Goal: Information Seeking & Learning: Learn about a topic

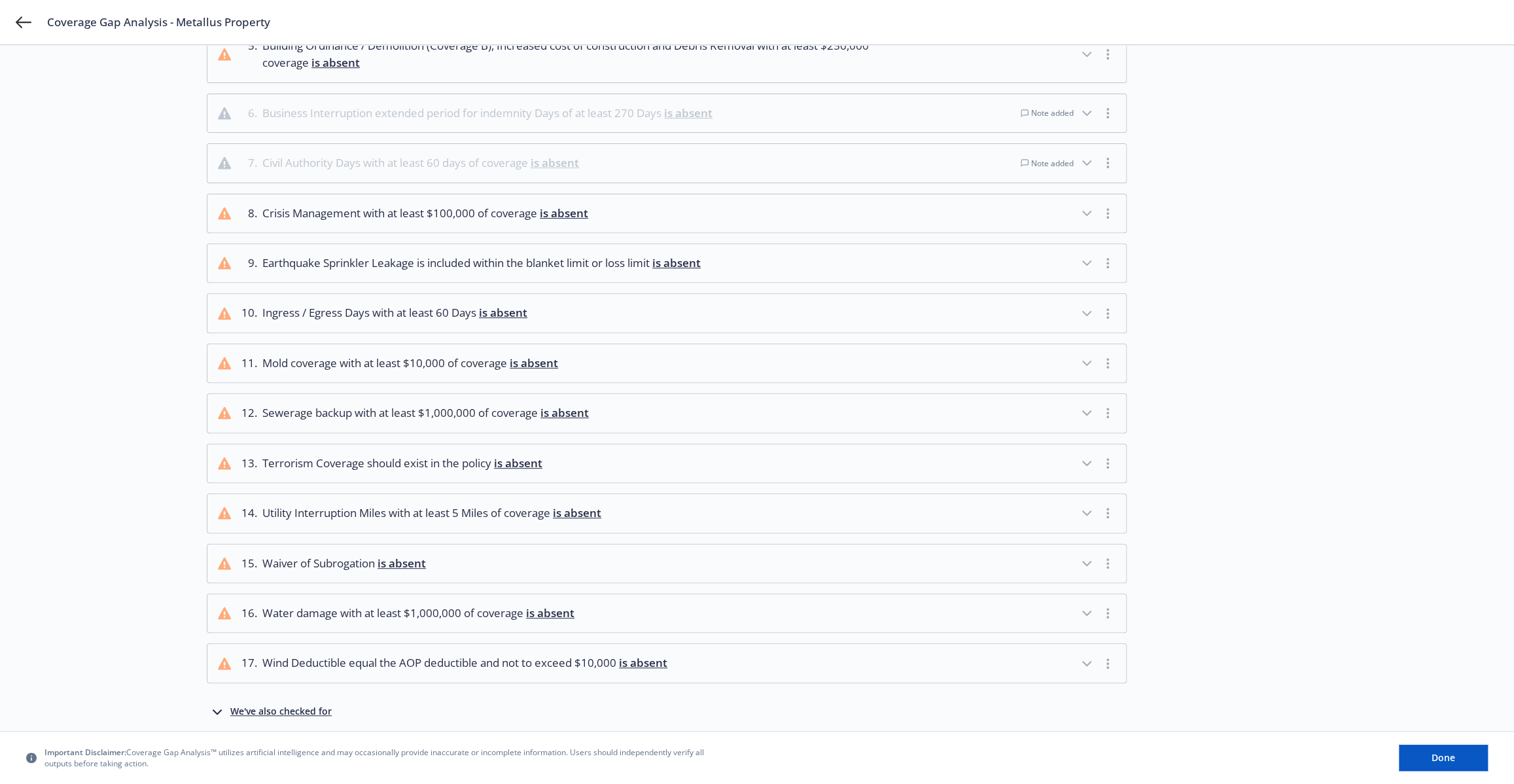
scroll to position [361, 0]
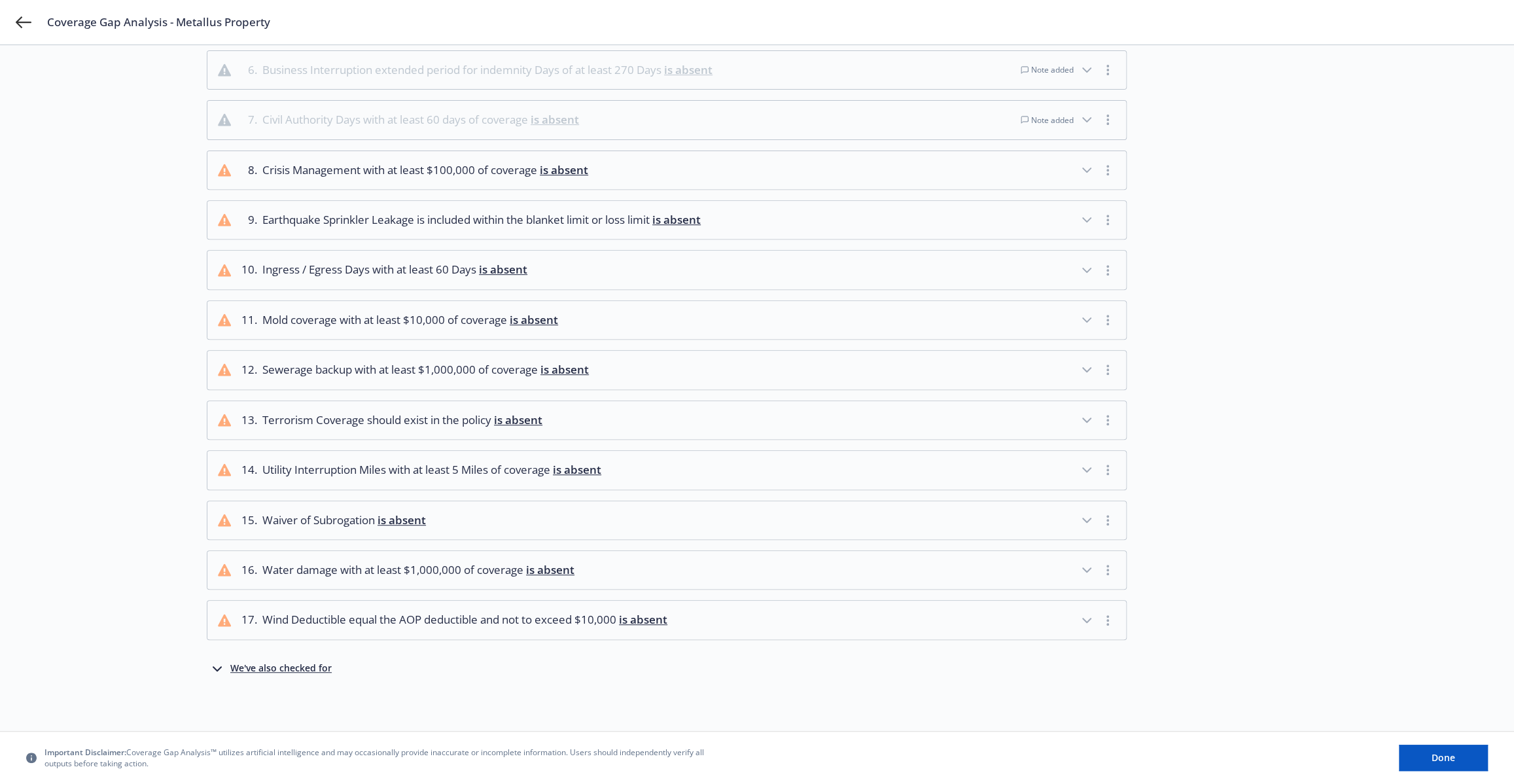
click at [318, 661] on div "We've also checked for" at bounding box center [280, 668] width 102 height 16
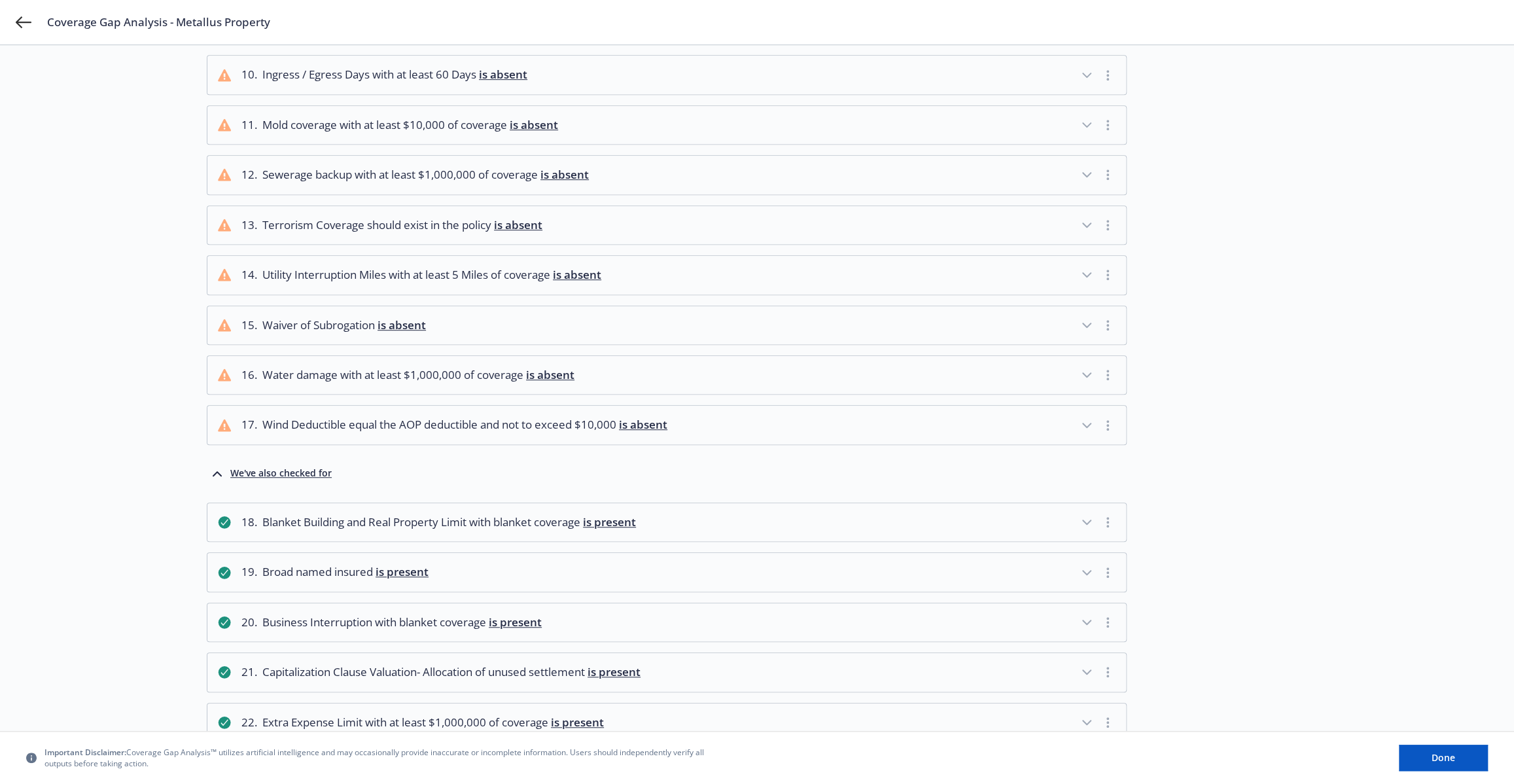
scroll to position [0, 0]
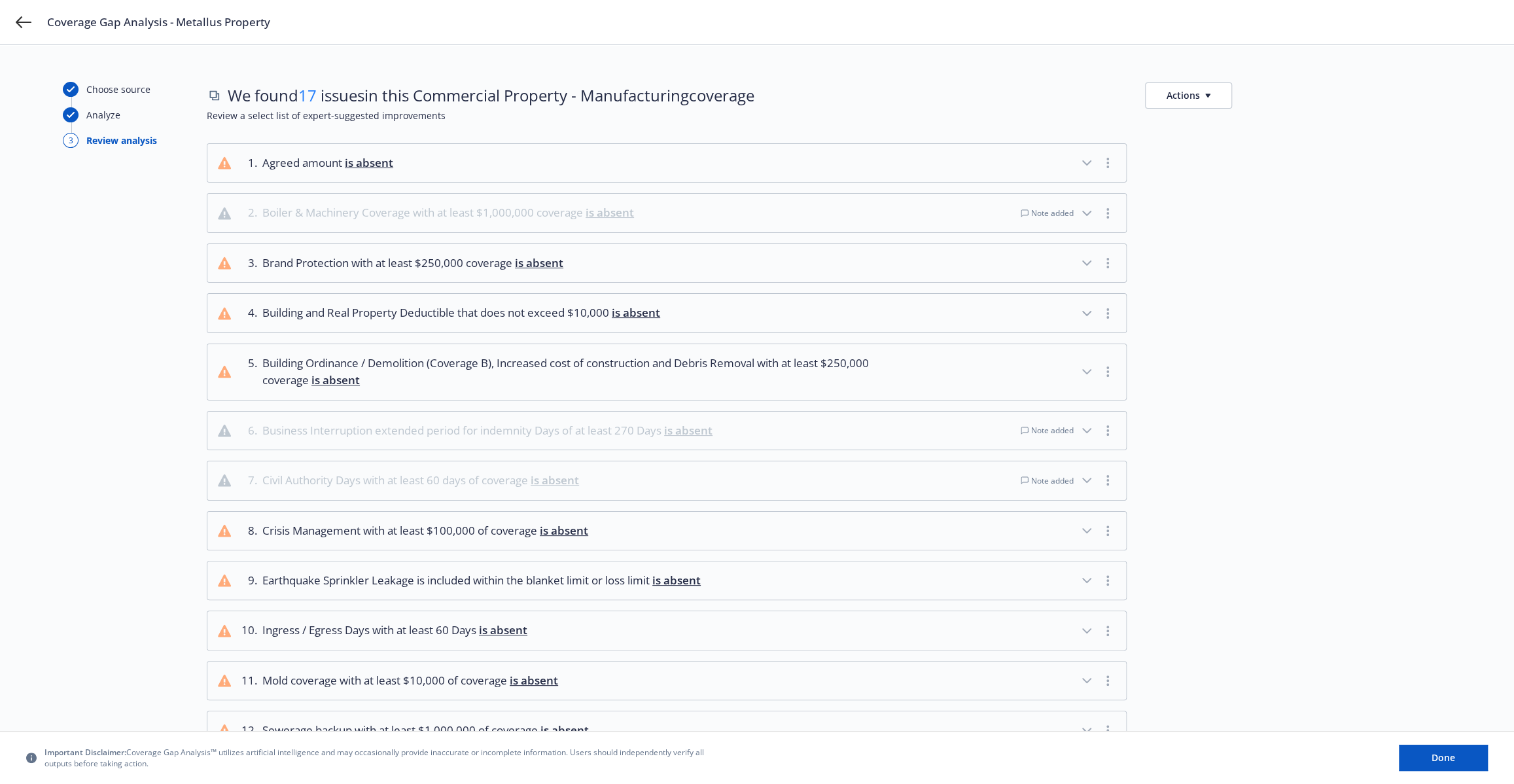
click at [1062, 433] on div "Note added" at bounding box center [1047, 429] width 53 height 11
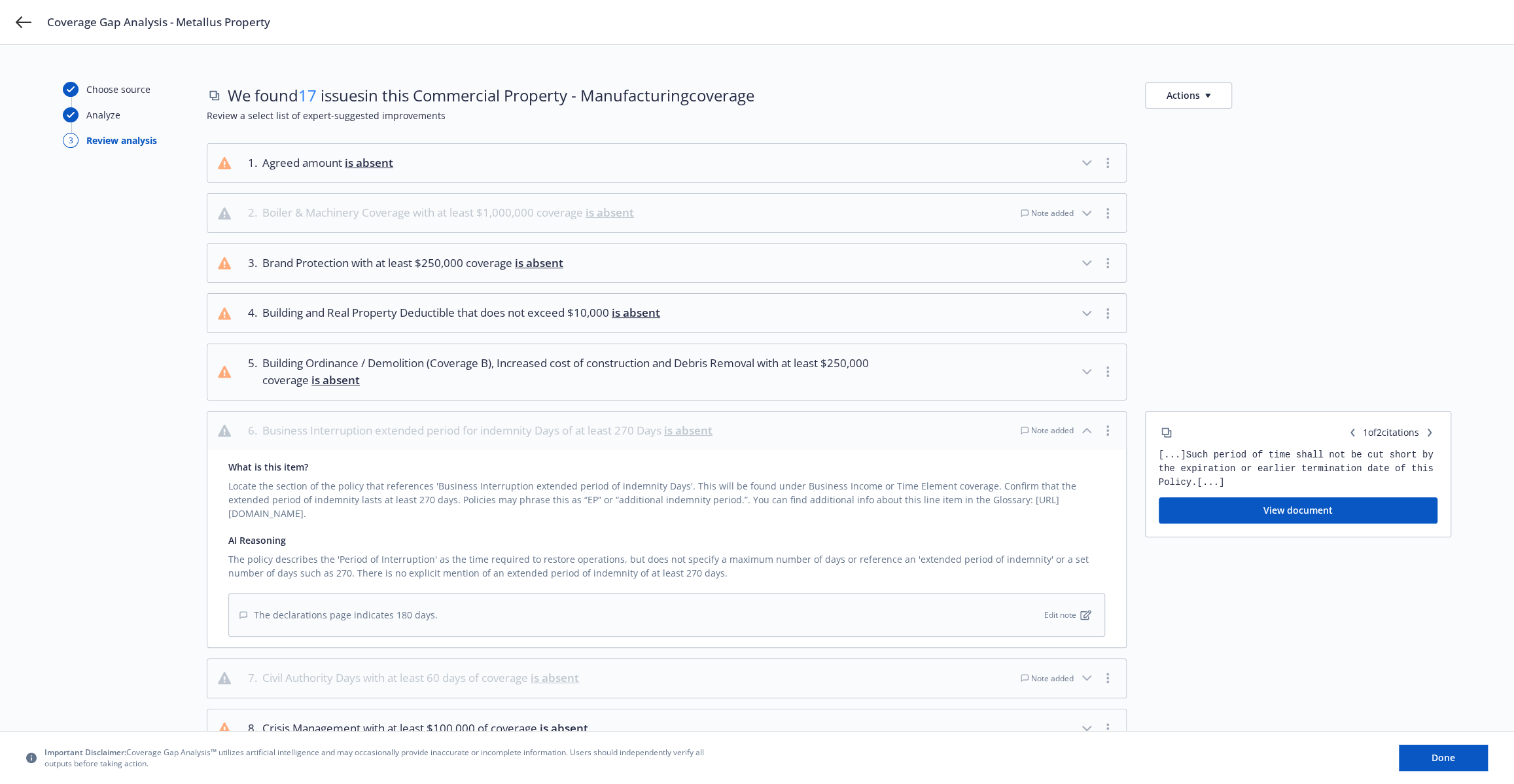
click at [1061, 426] on div "Note added" at bounding box center [1047, 429] width 53 height 11
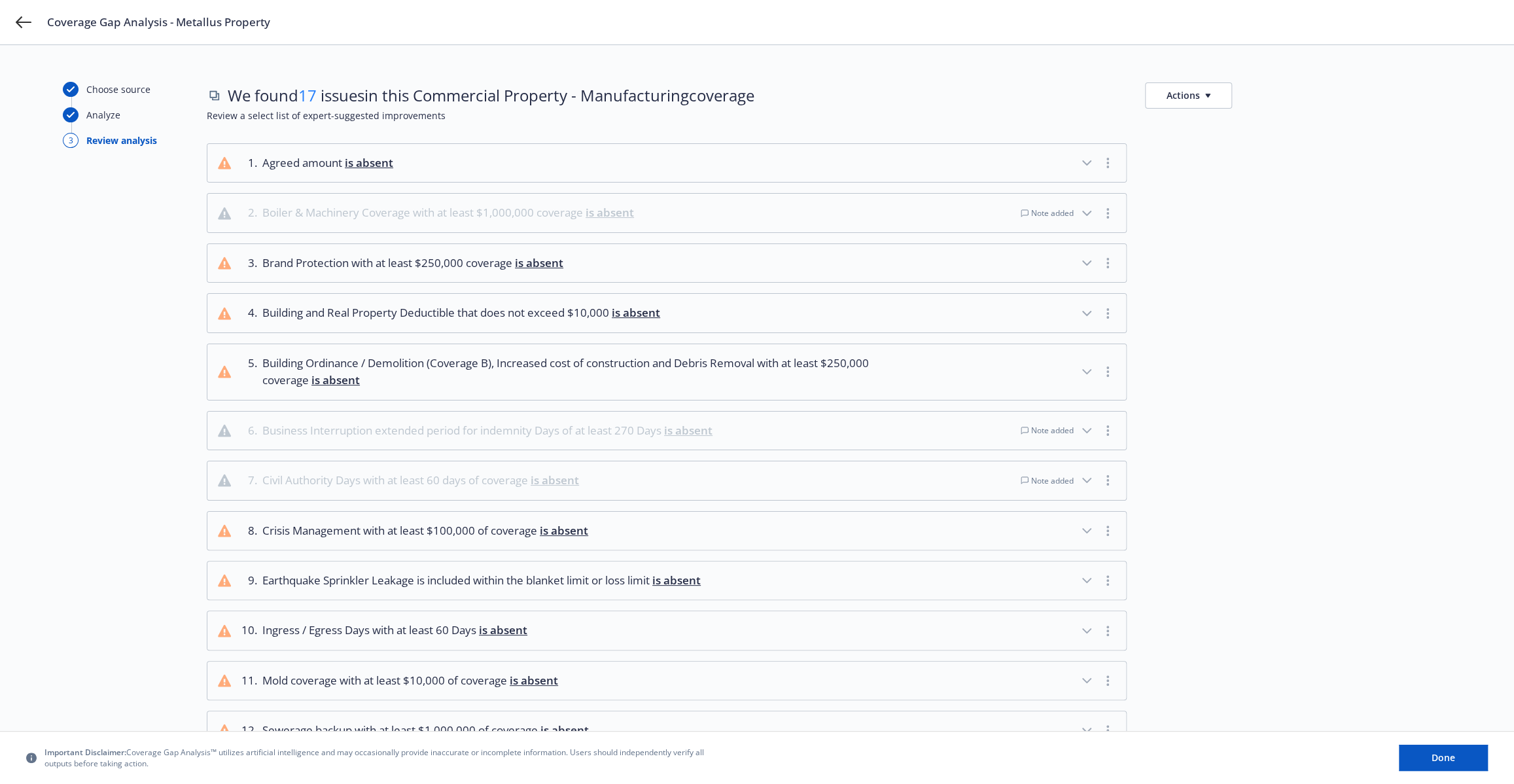
click at [1061, 429] on div "Note added" at bounding box center [1047, 429] width 53 height 11
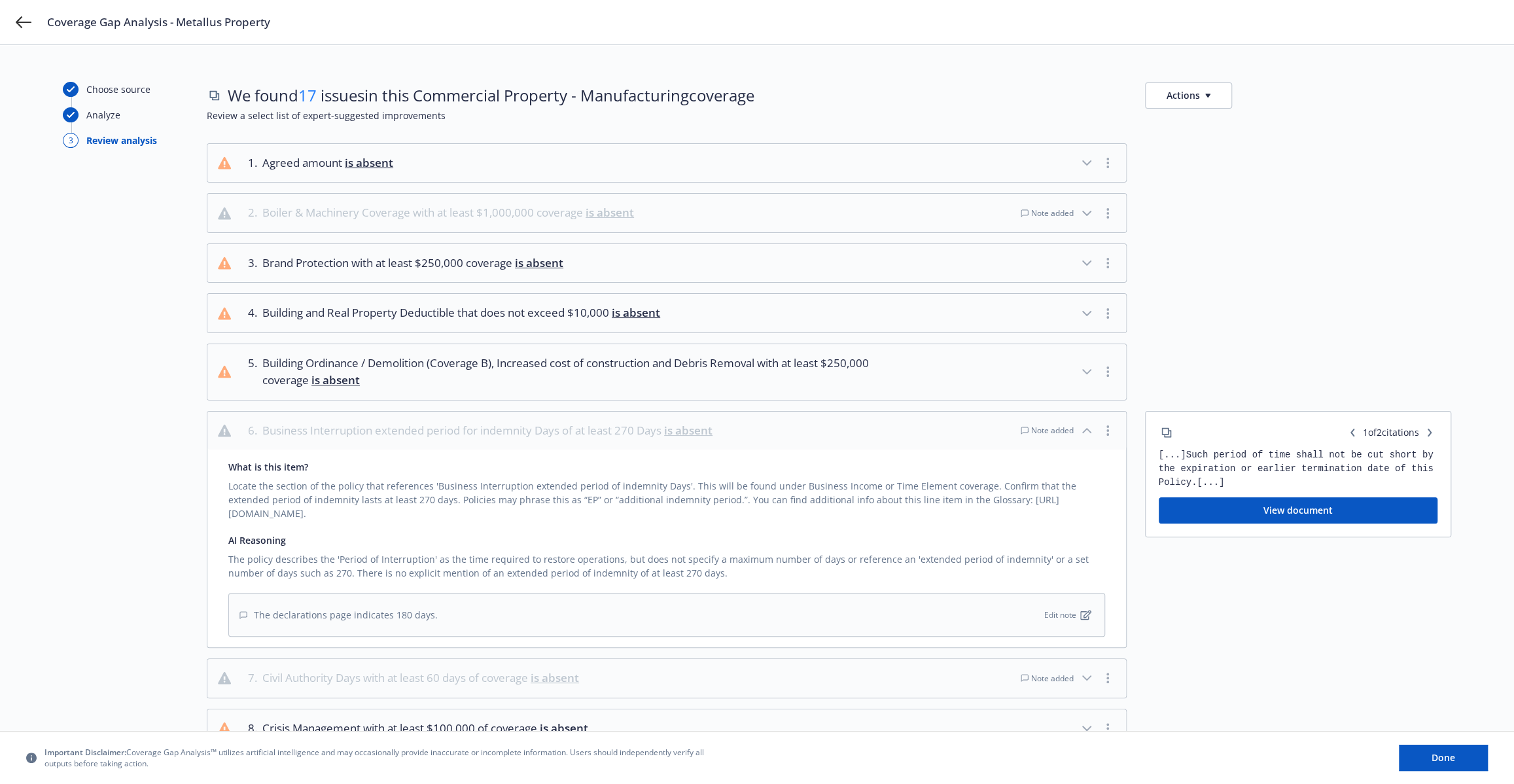
click at [1066, 430] on div "Note added" at bounding box center [1047, 429] width 53 height 11
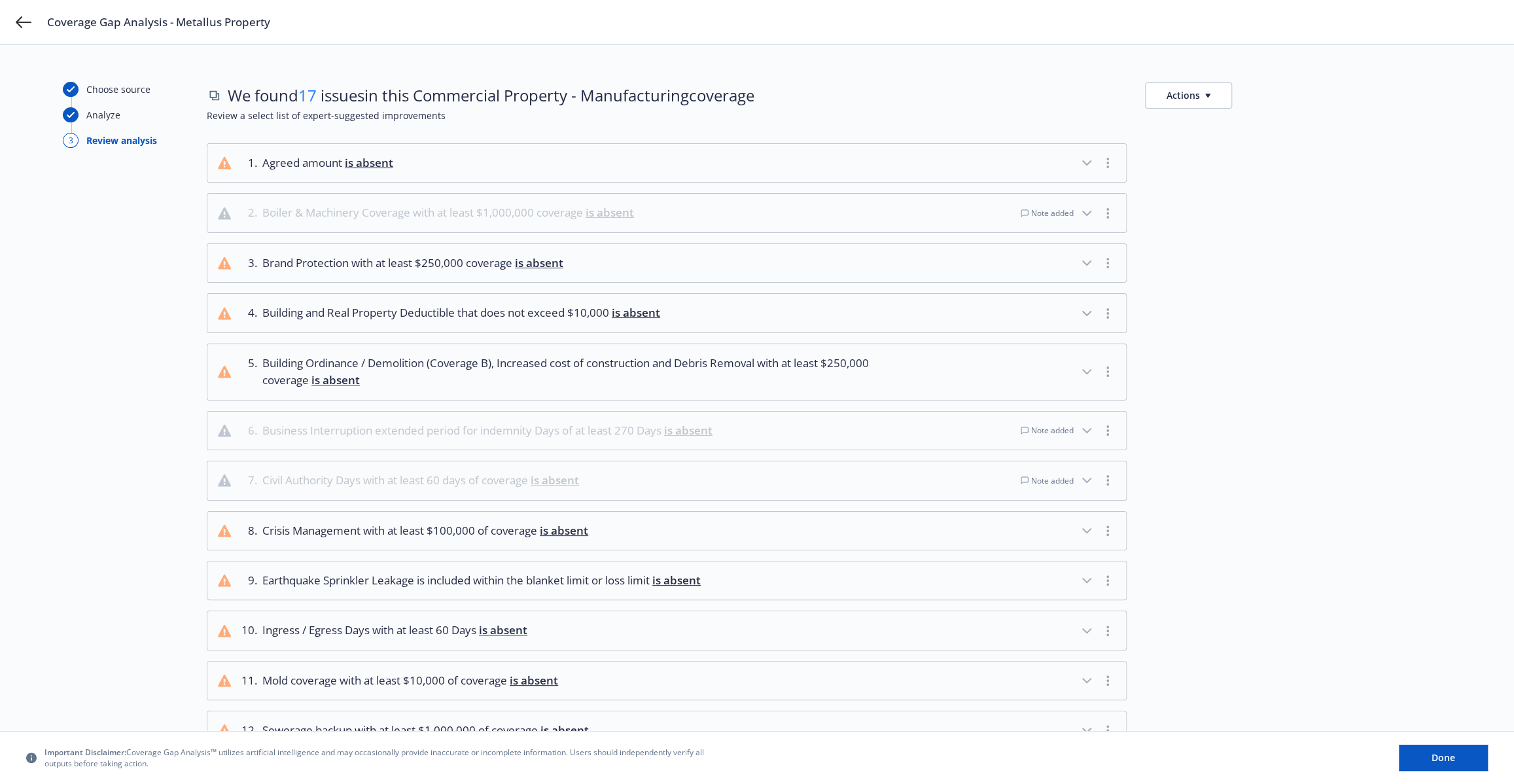
click at [1058, 482] on div "Note added" at bounding box center [1047, 480] width 53 height 11
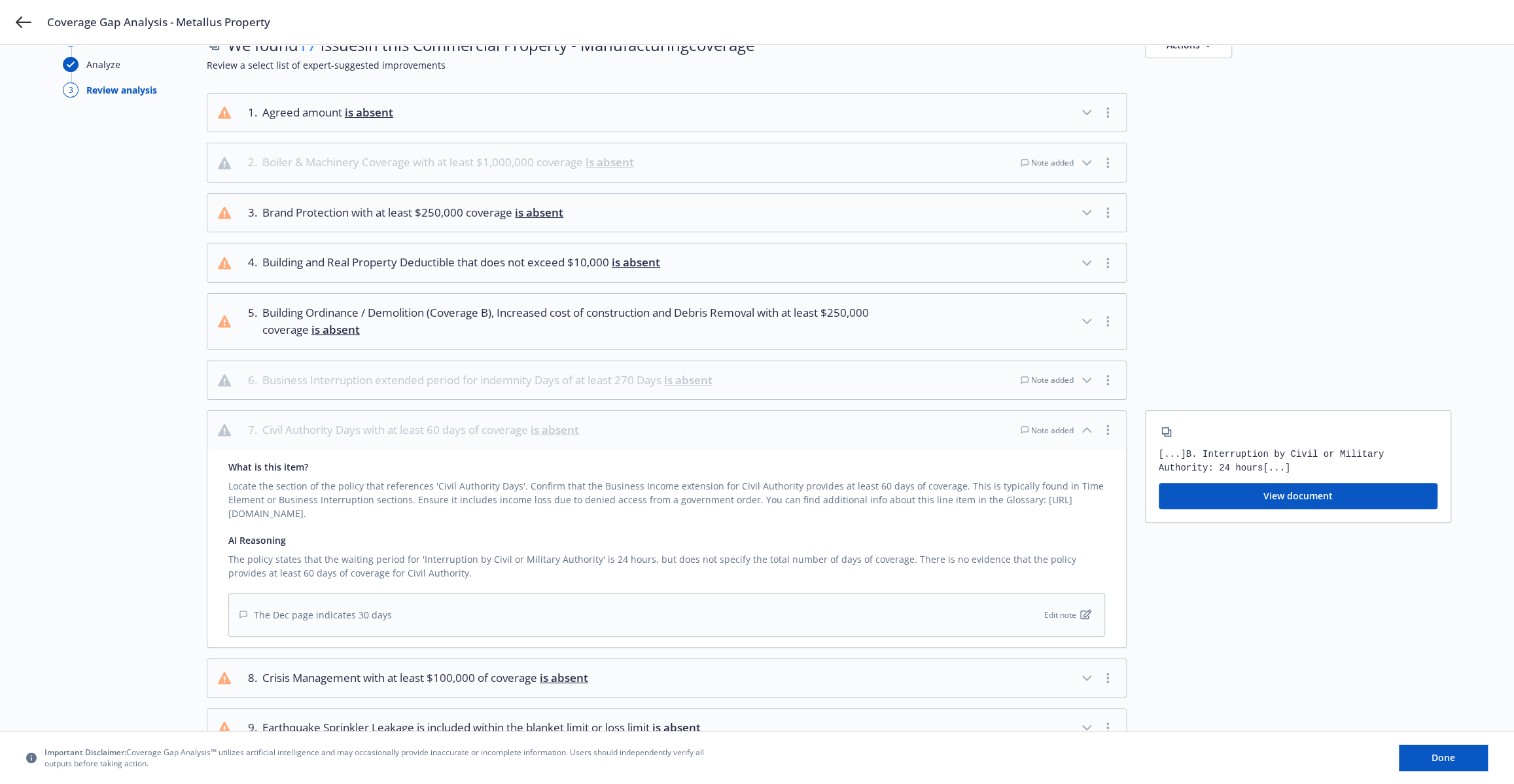
scroll to position [68, 0]
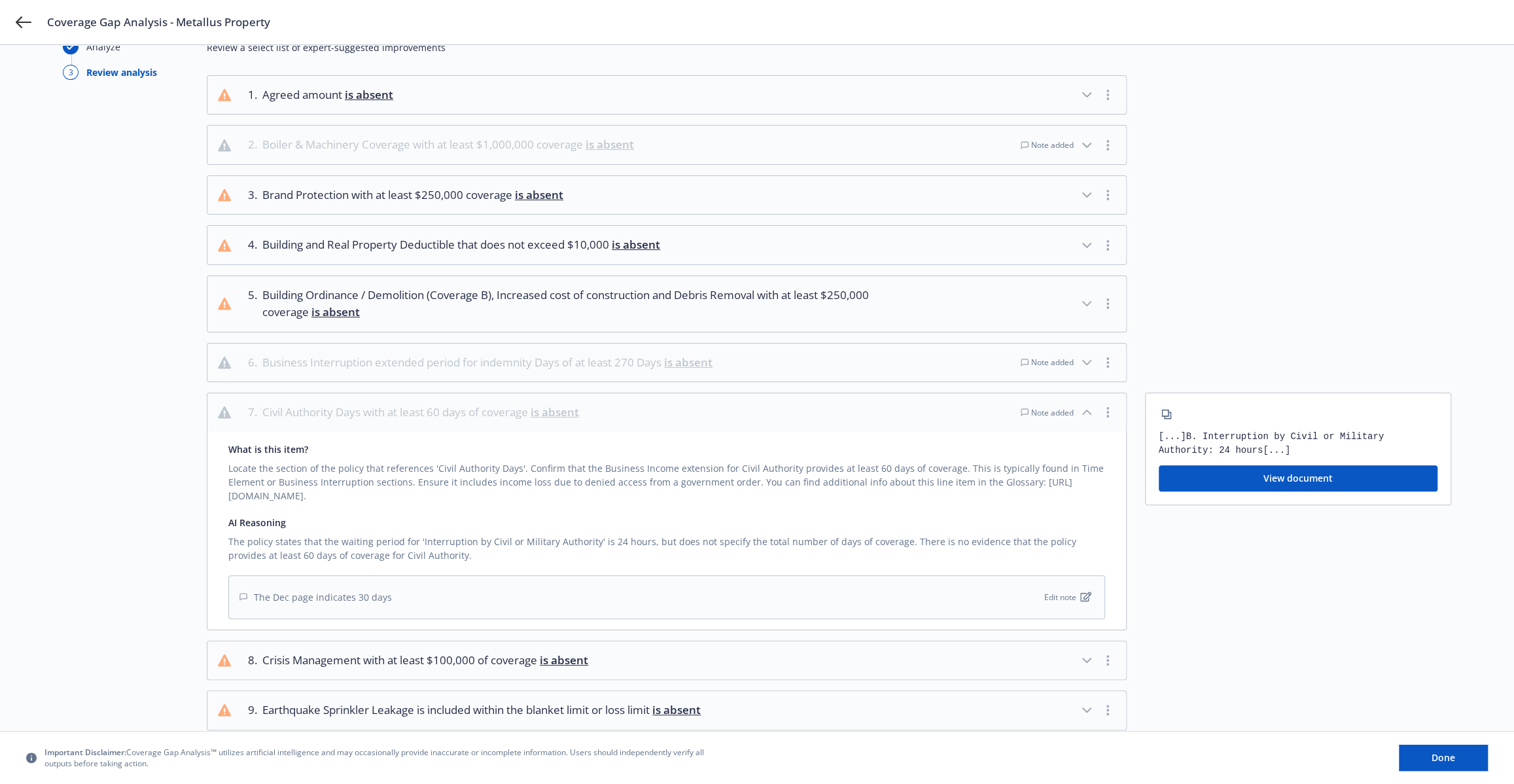
click at [1057, 361] on div "Note added" at bounding box center [1047, 361] width 53 height 11
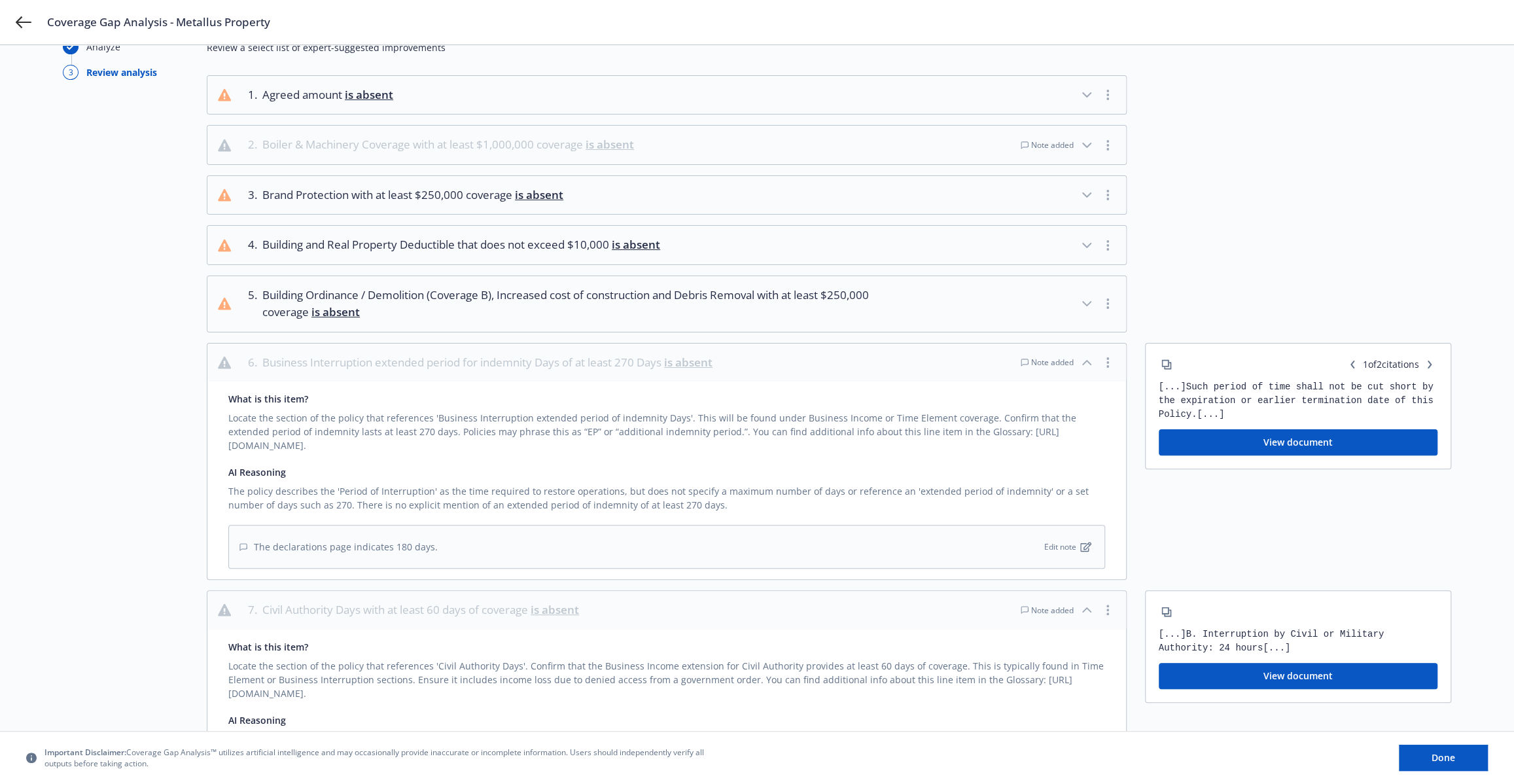
click at [948, 145] on button "2 . Boiler & Machinery Coverage with at least $1,000,000 coverage is absent Not…" at bounding box center [667, 145] width 919 height 38
